Goal: Transaction & Acquisition: Purchase product/service

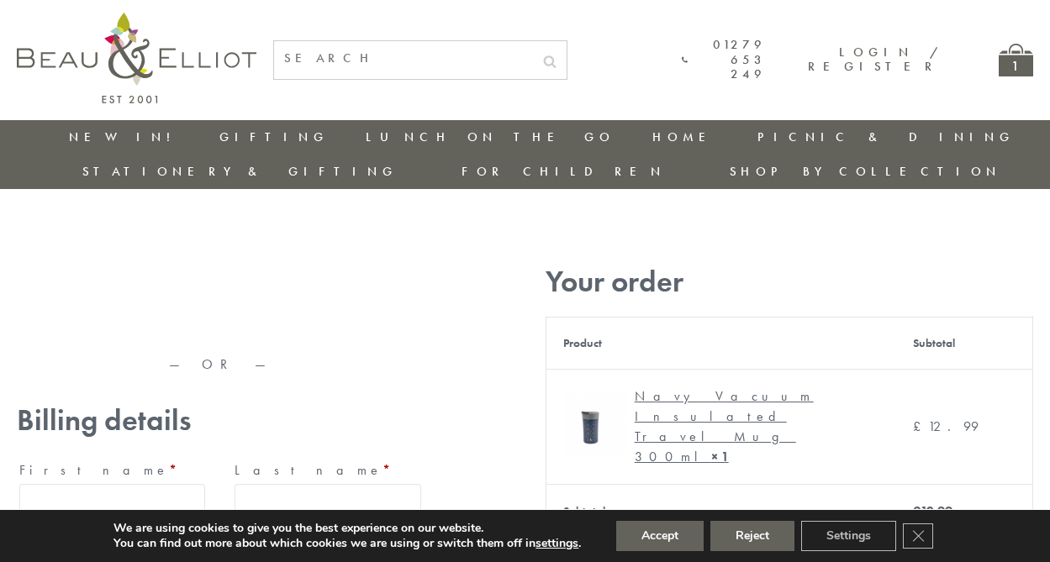
type input "maria33@yahoo.com"
type input "Maria"
type input "Williams"
type input "23, Scottsdale, Happytown"
type input "London"
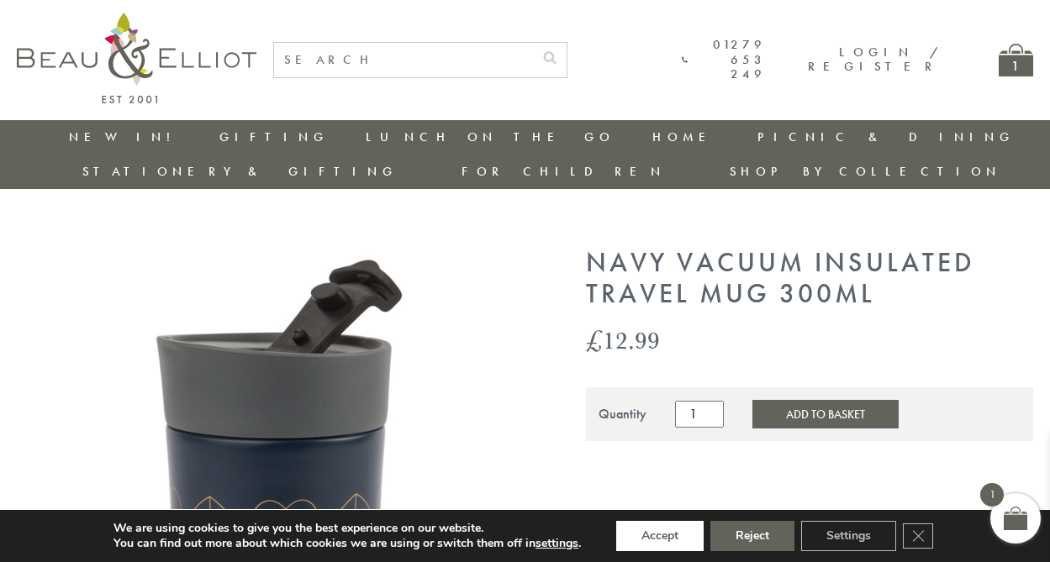
click at [660, 536] on button "Accept" at bounding box center [659, 536] width 87 height 30
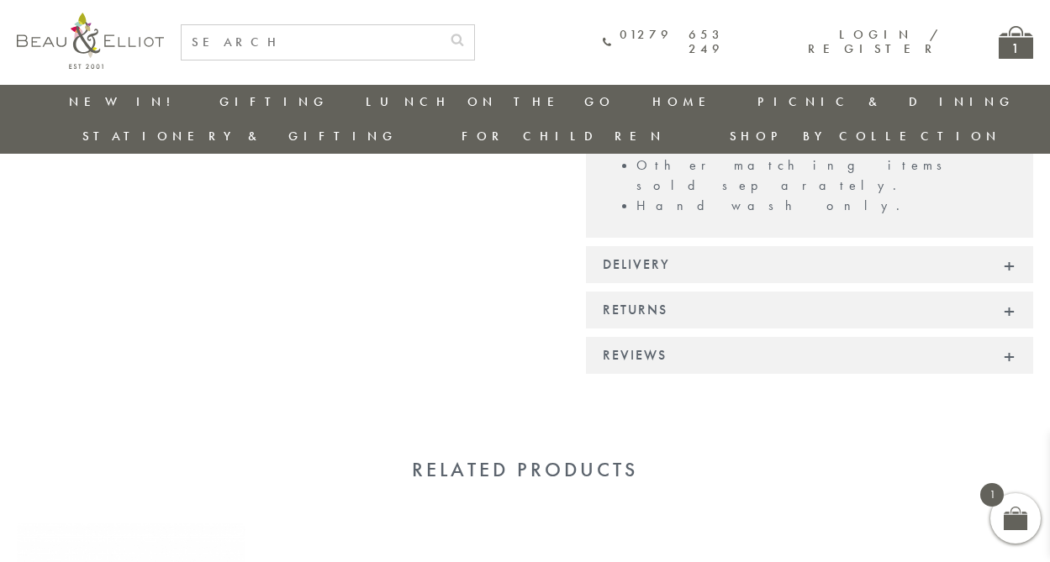
scroll to position [1502, 0]
